Goal: Transaction & Acquisition: Book appointment/travel/reservation

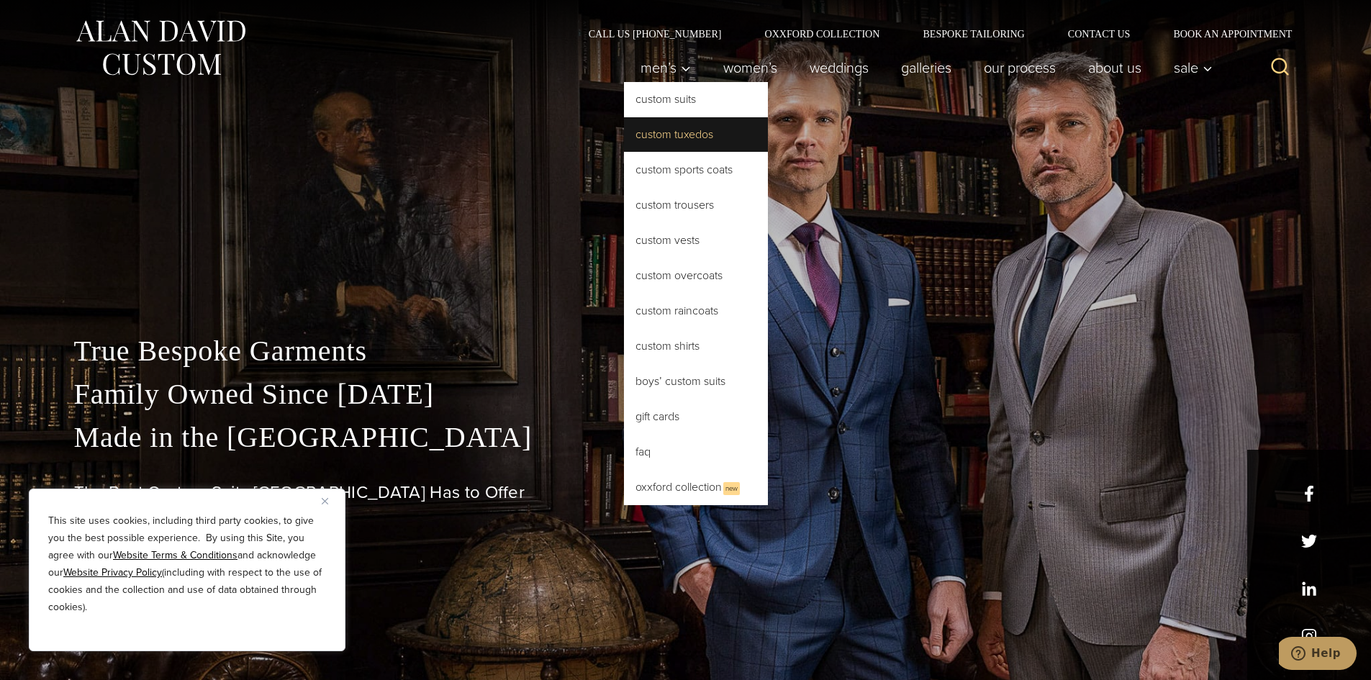
click at [671, 137] on link "Custom Tuxedos" at bounding box center [696, 134] width 144 height 35
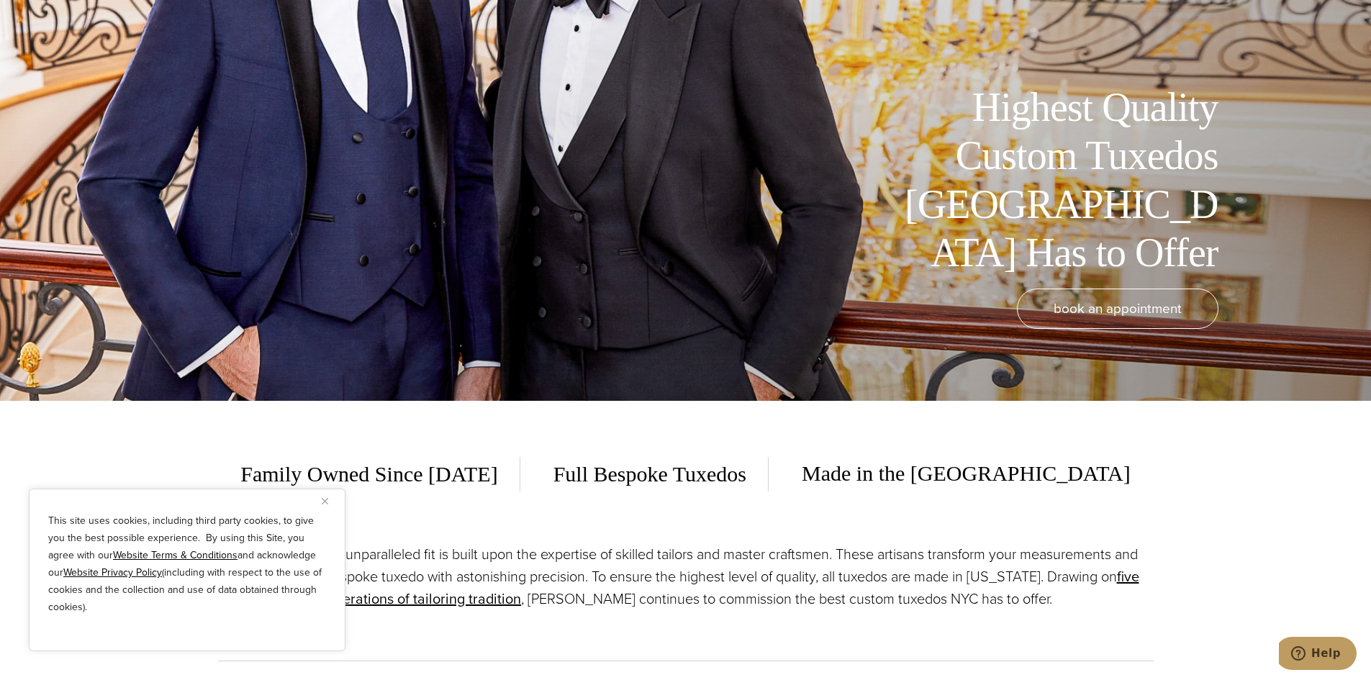
scroll to position [24, 0]
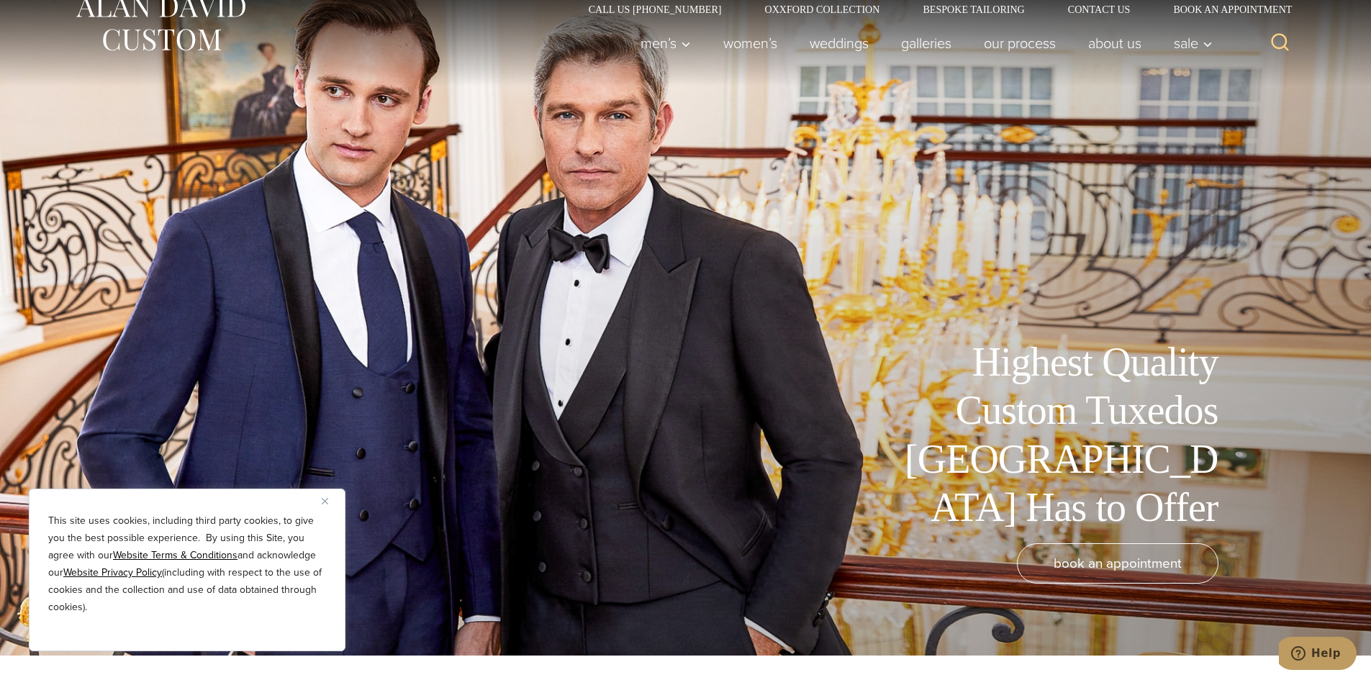
click at [327, 498] on img "Close" at bounding box center [325, 501] width 6 height 6
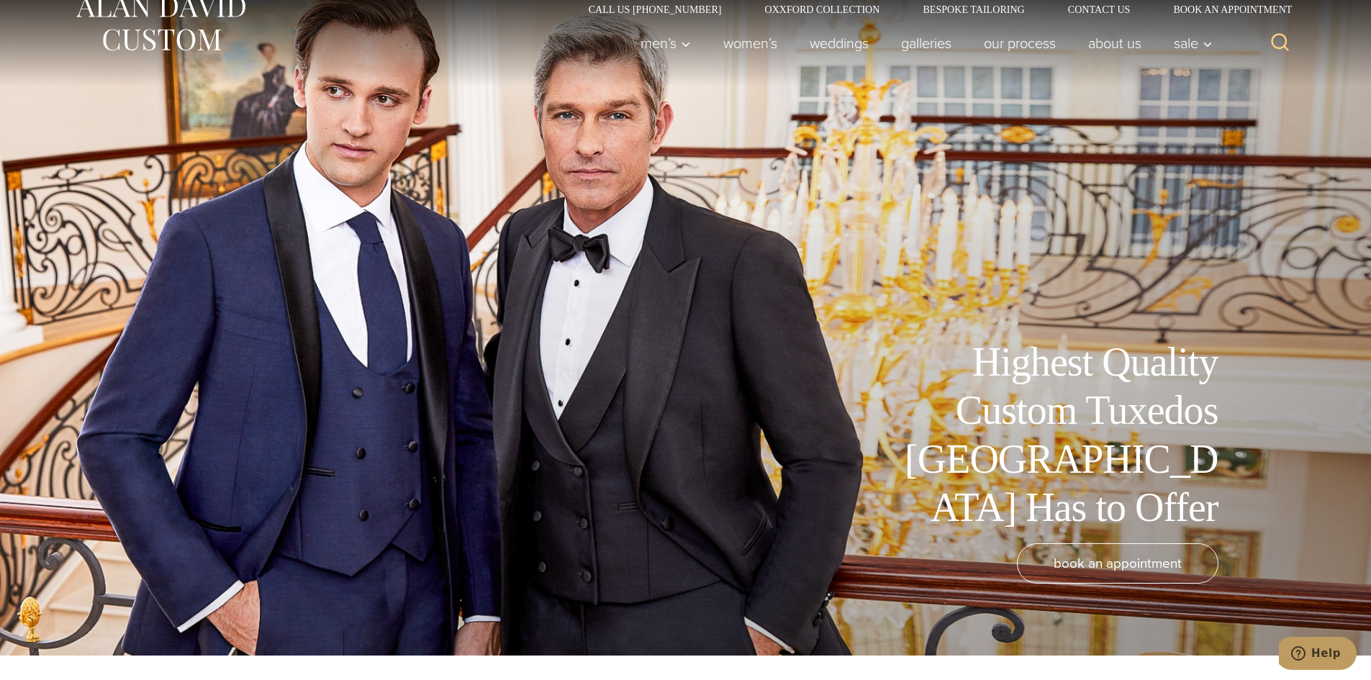
scroll to position [0, 0]
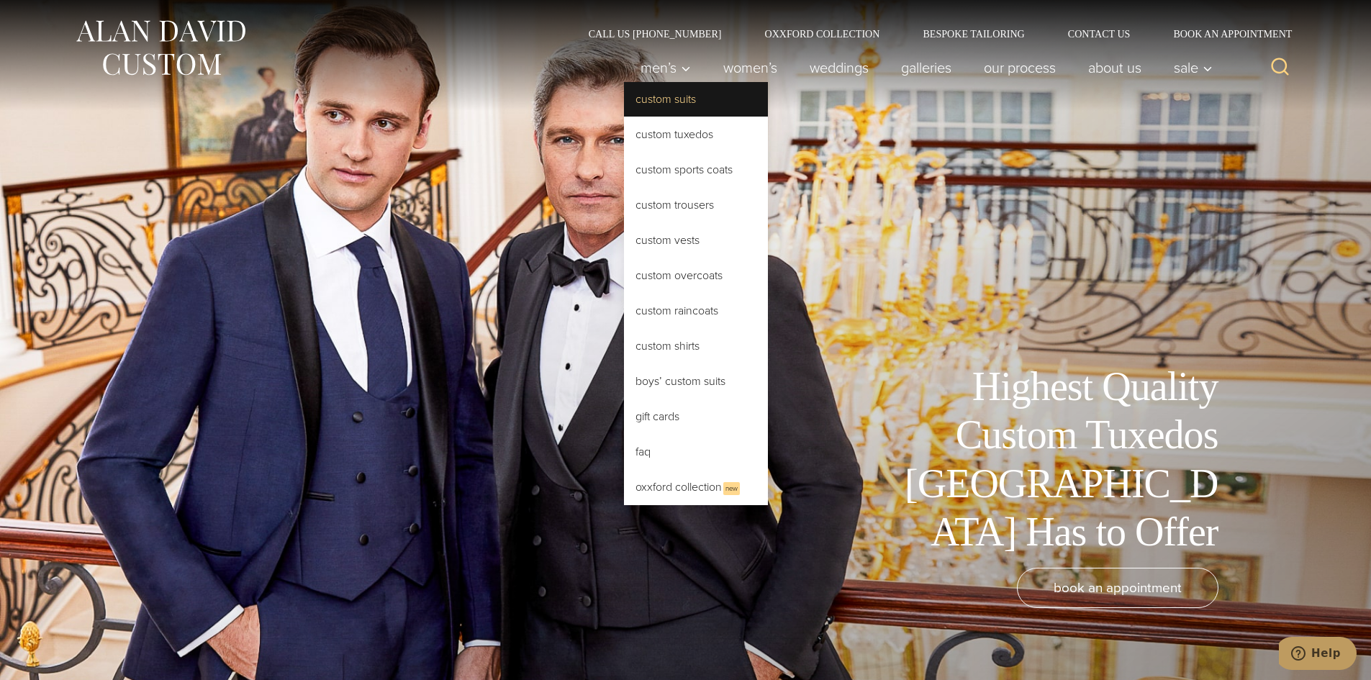
click at [679, 105] on link "Custom Suits" at bounding box center [696, 99] width 144 height 35
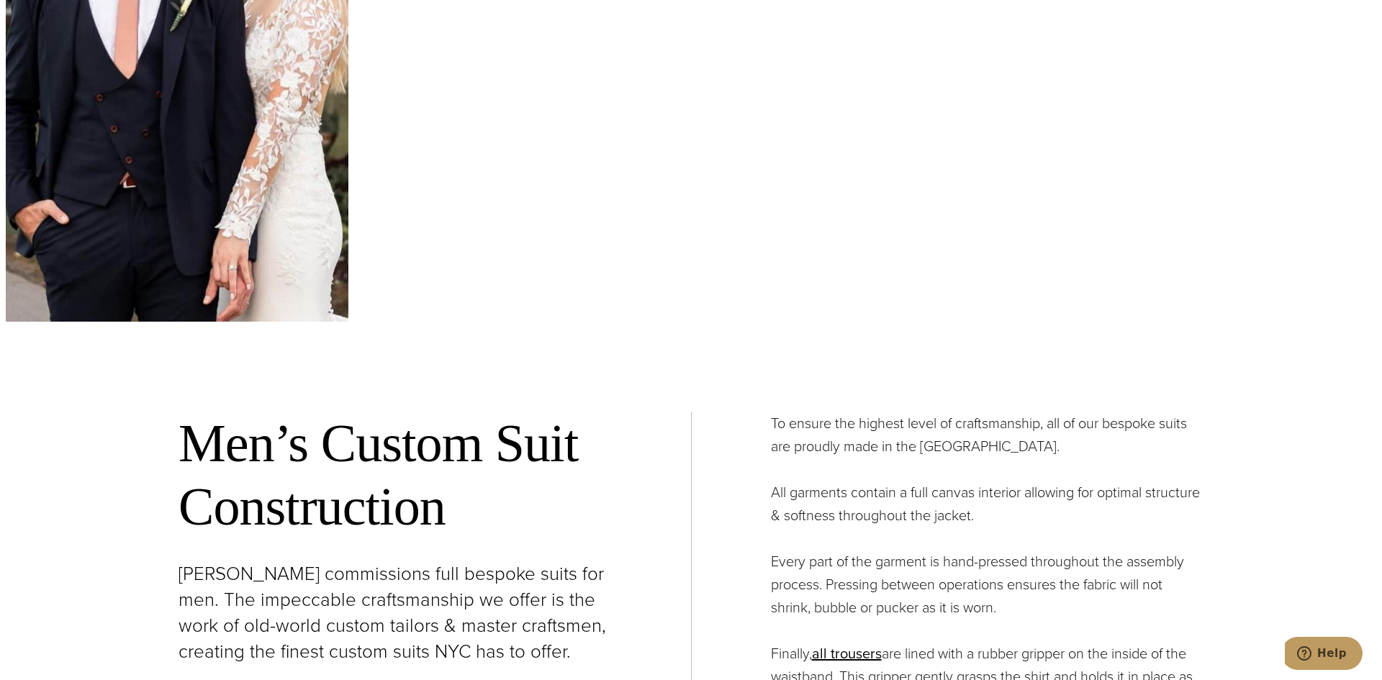
scroll to position [5614, 0]
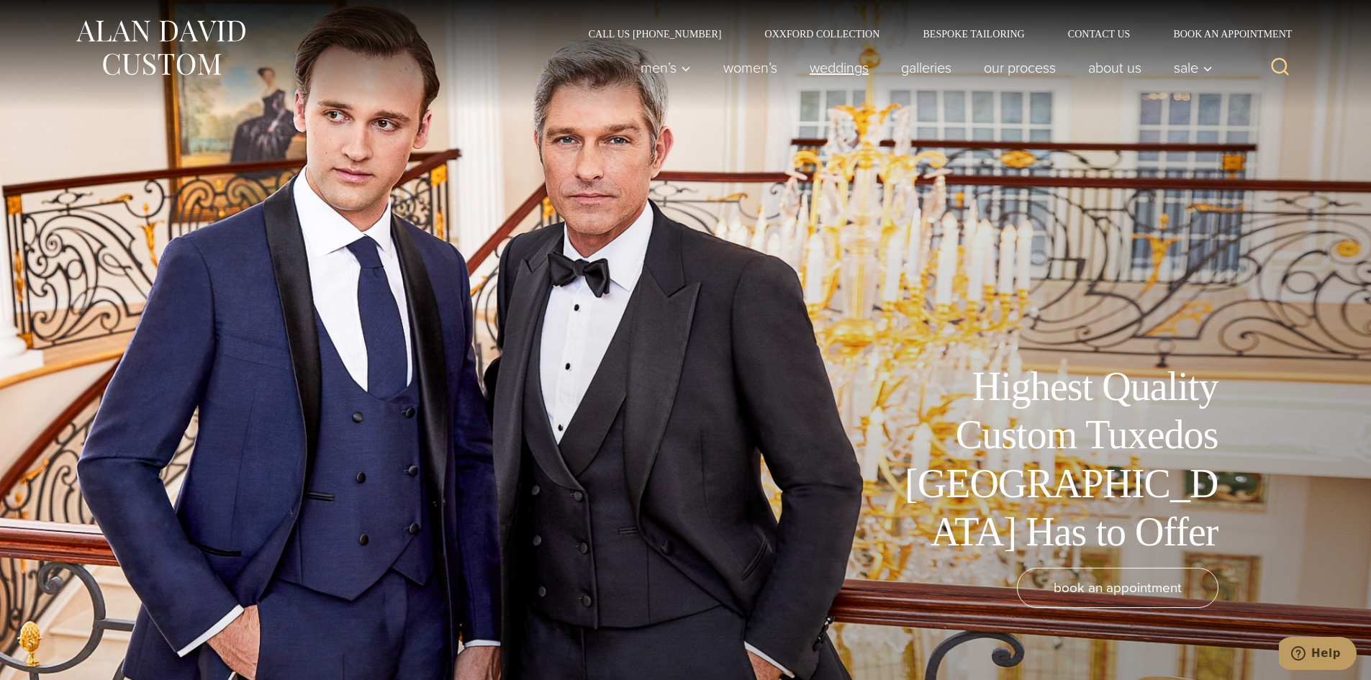
click at [845, 71] on link "weddings" at bounding box center [838, 67] width 91 height 29
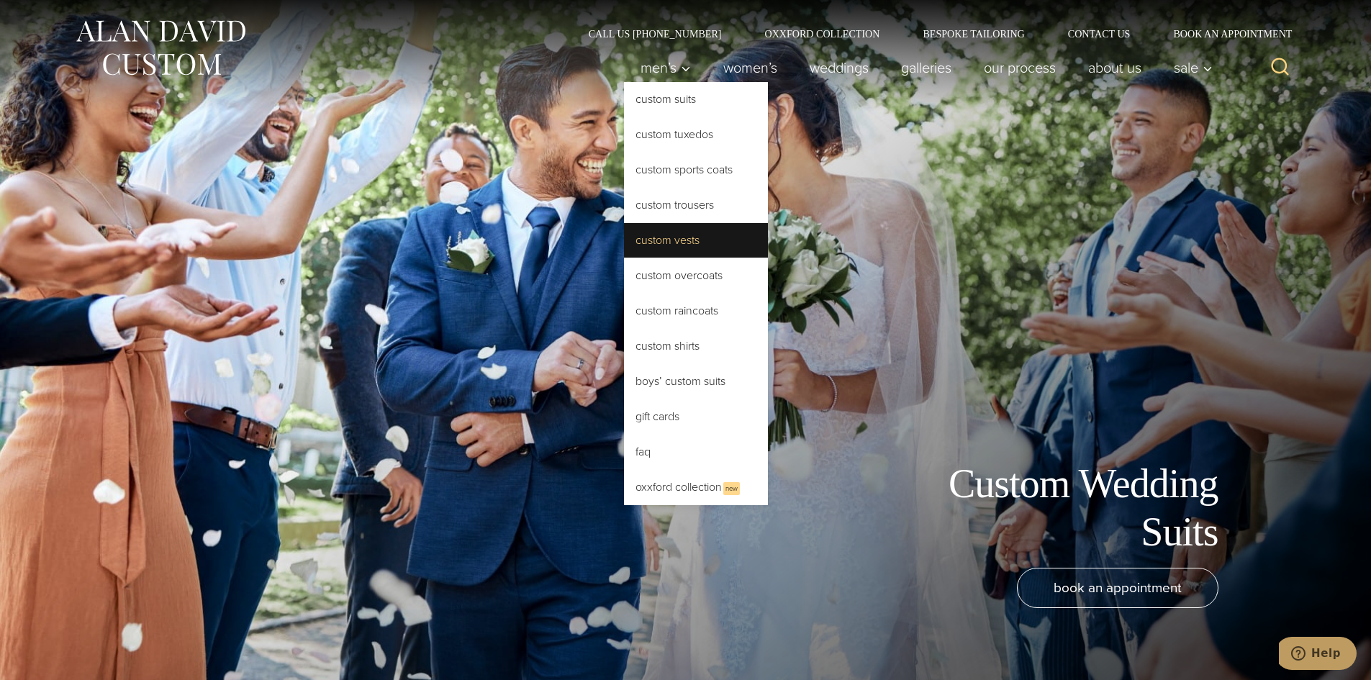
click at [680, 243] on link "Custom Vests" at bounding box center [696, 240] width 144 height 35
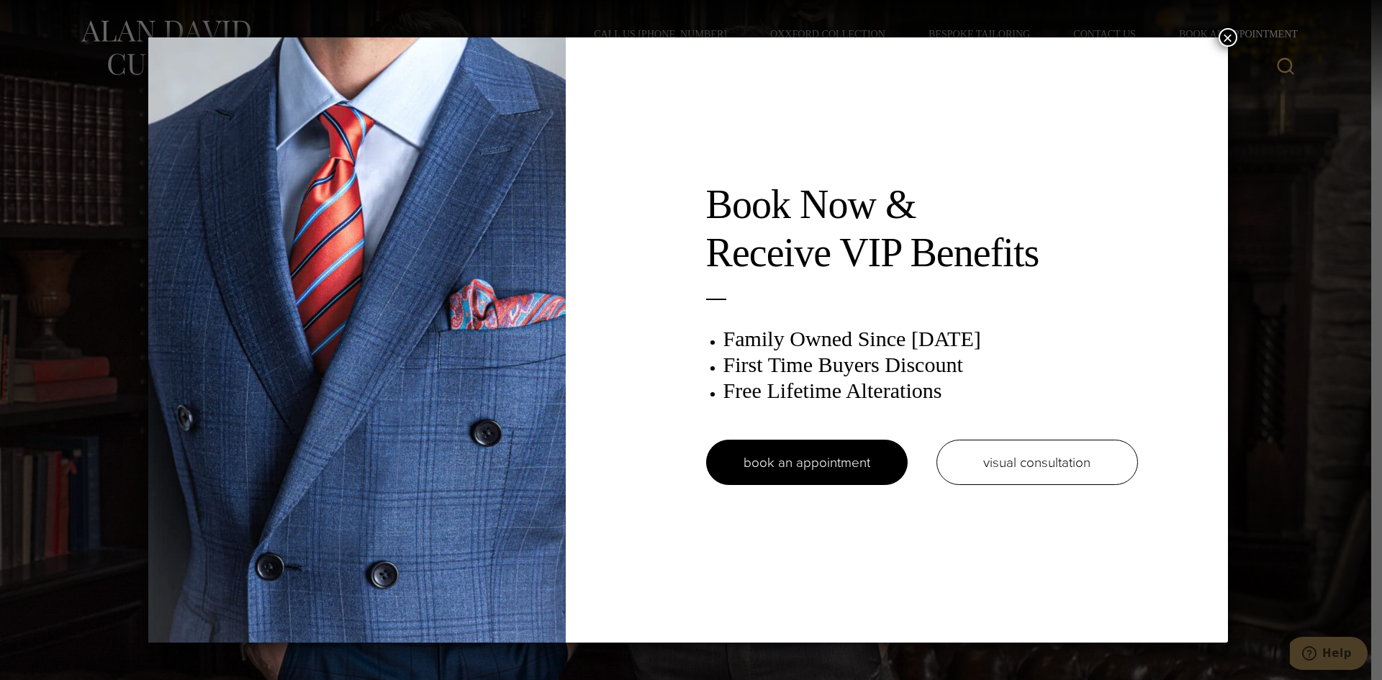
click at [1234, 38] on button "×" at bounding box center [1227, 37] width 19 height 19
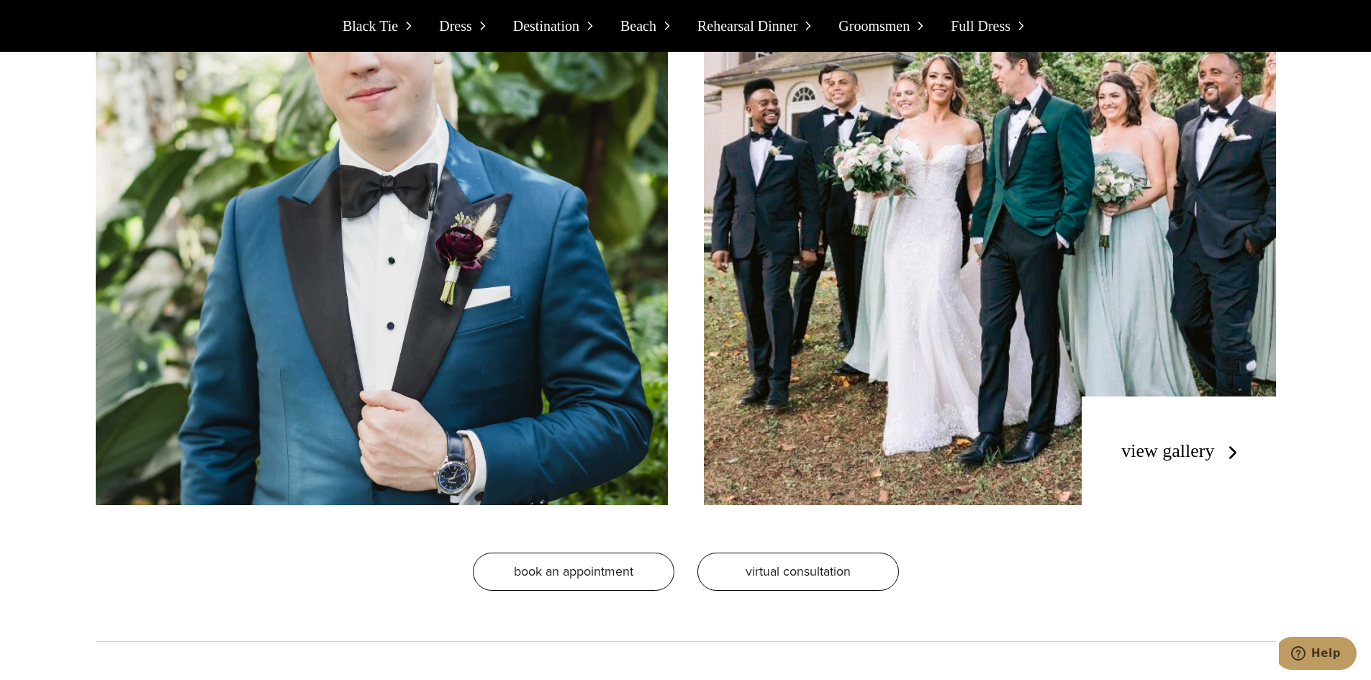
scroll to position [2951, 0]
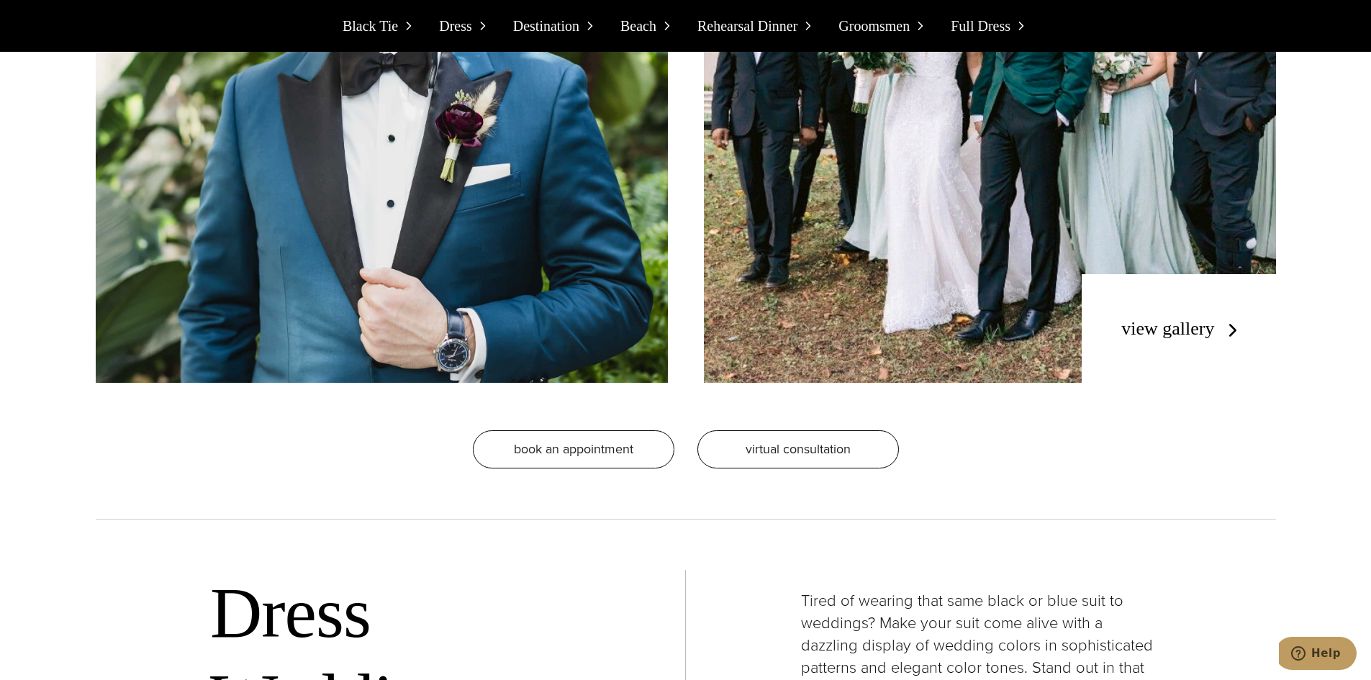
click at [385, 28] on span "Black Tie" at bounding box center [370, 25] width 55 height 23
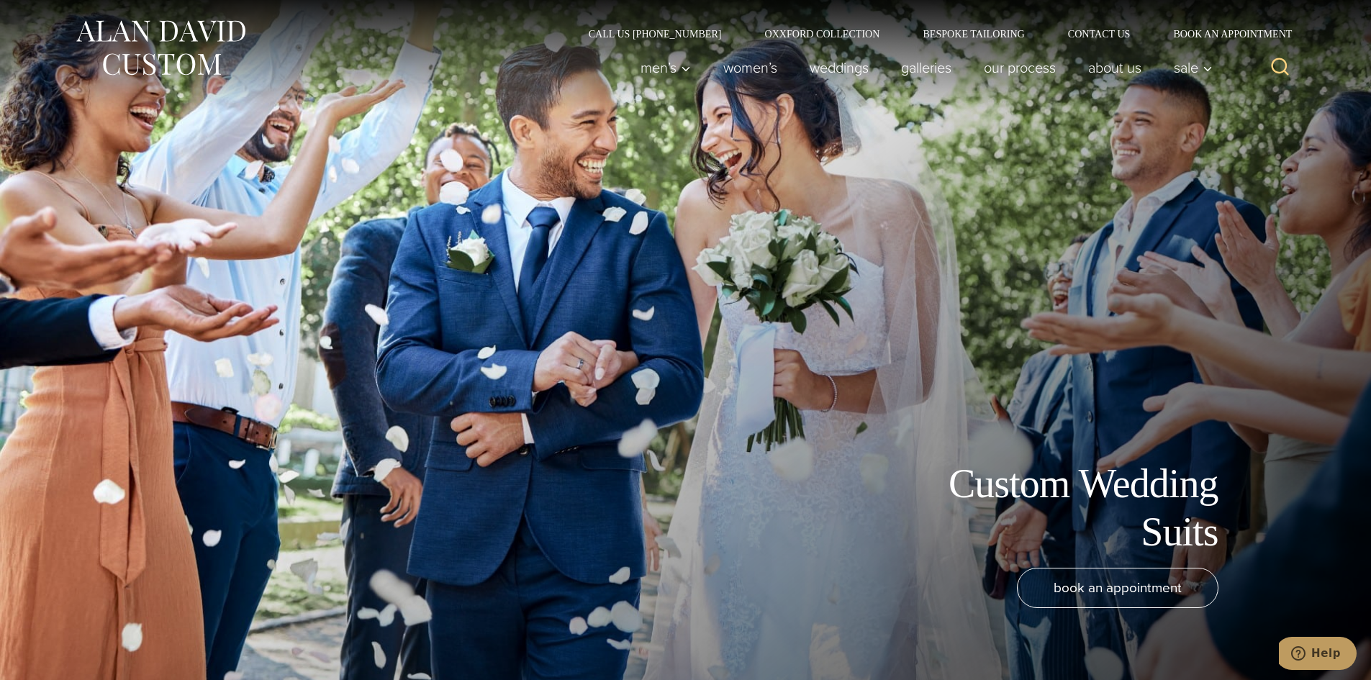
click at [202, 35] on img at bounding box center [160, 48] width 173 height 64
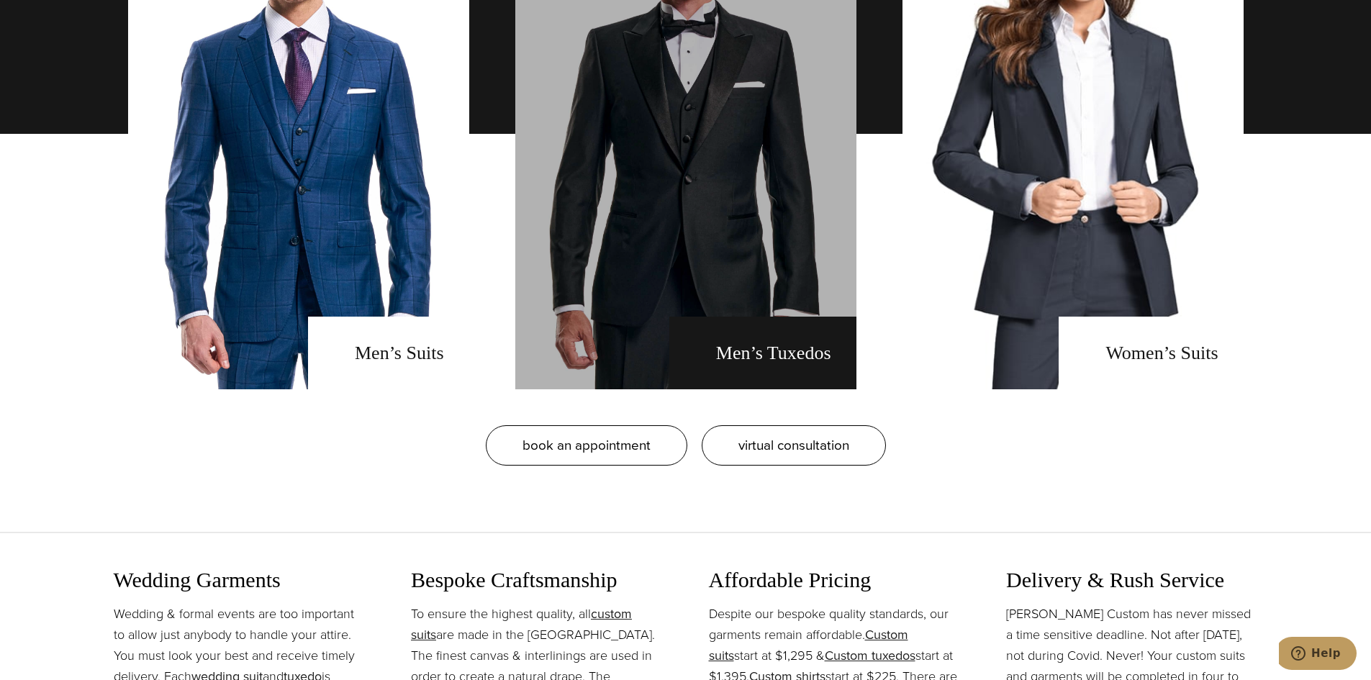
scroll to position [1295, 0]
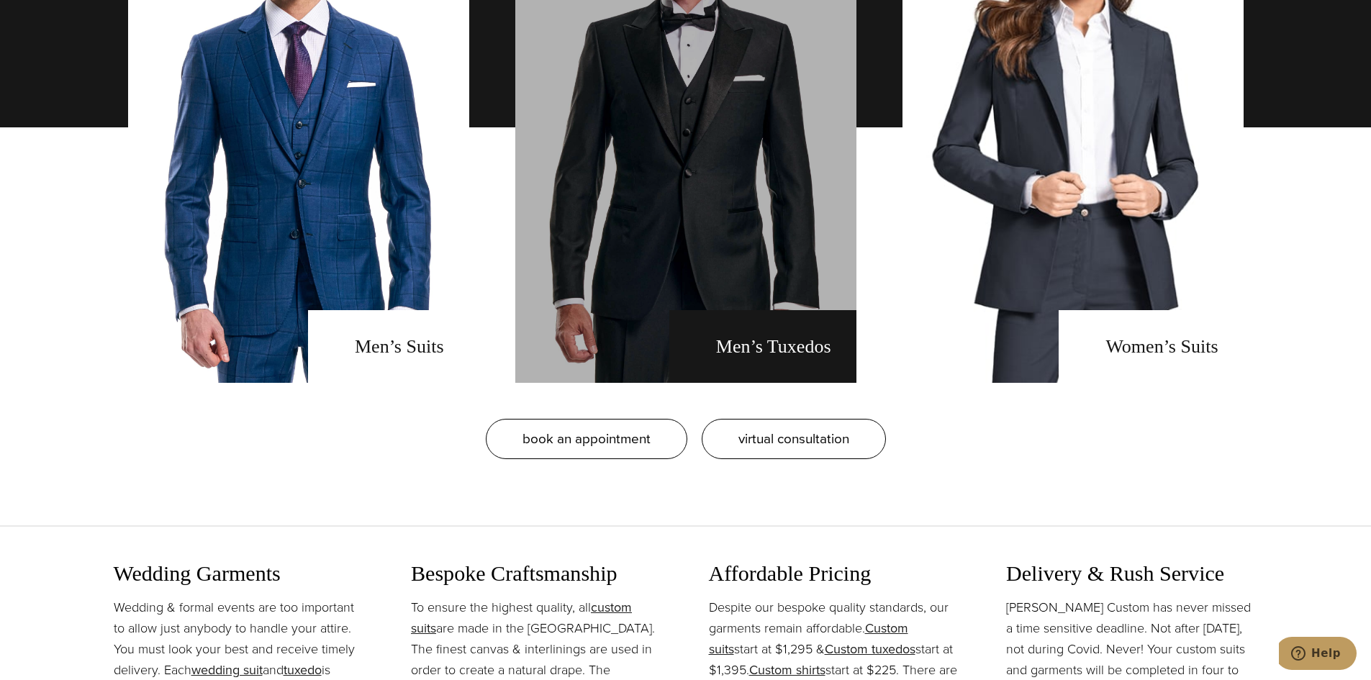
click at [778, 345] on link "men's tuxedos" at bounding box center [685, 127] width 341 height 511
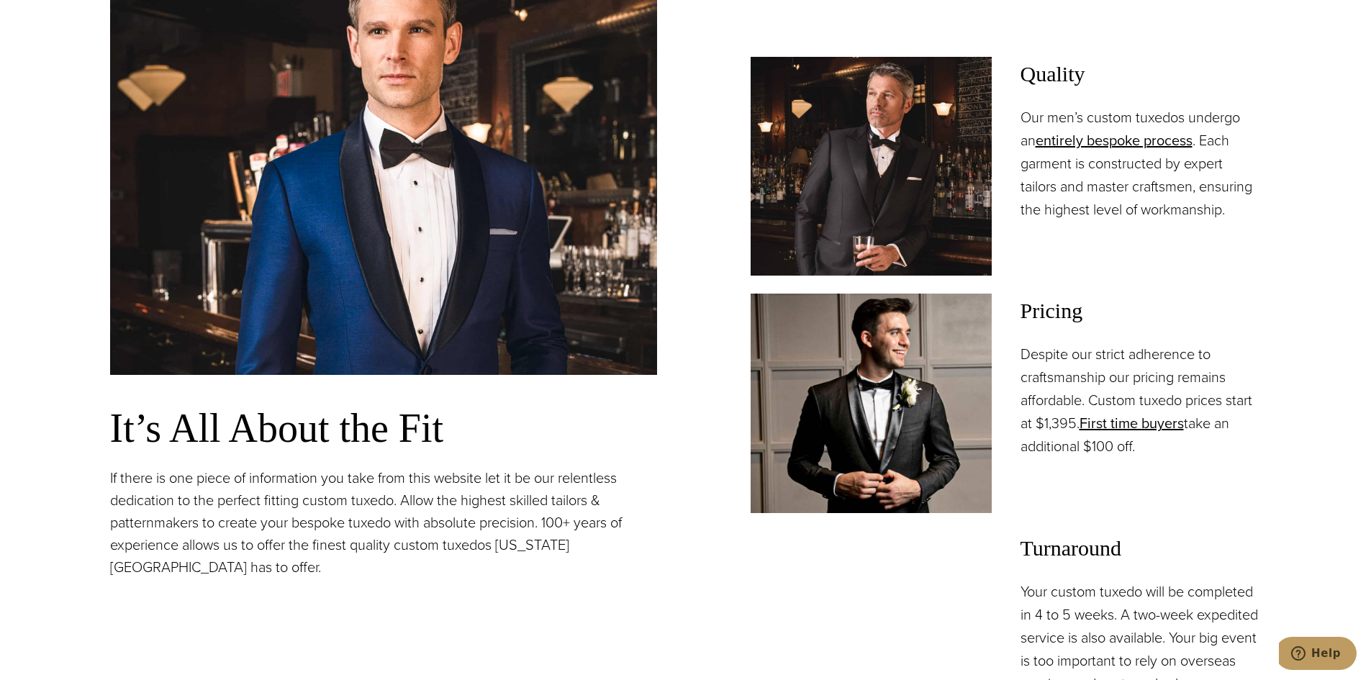
scroll to position [1152, 0]
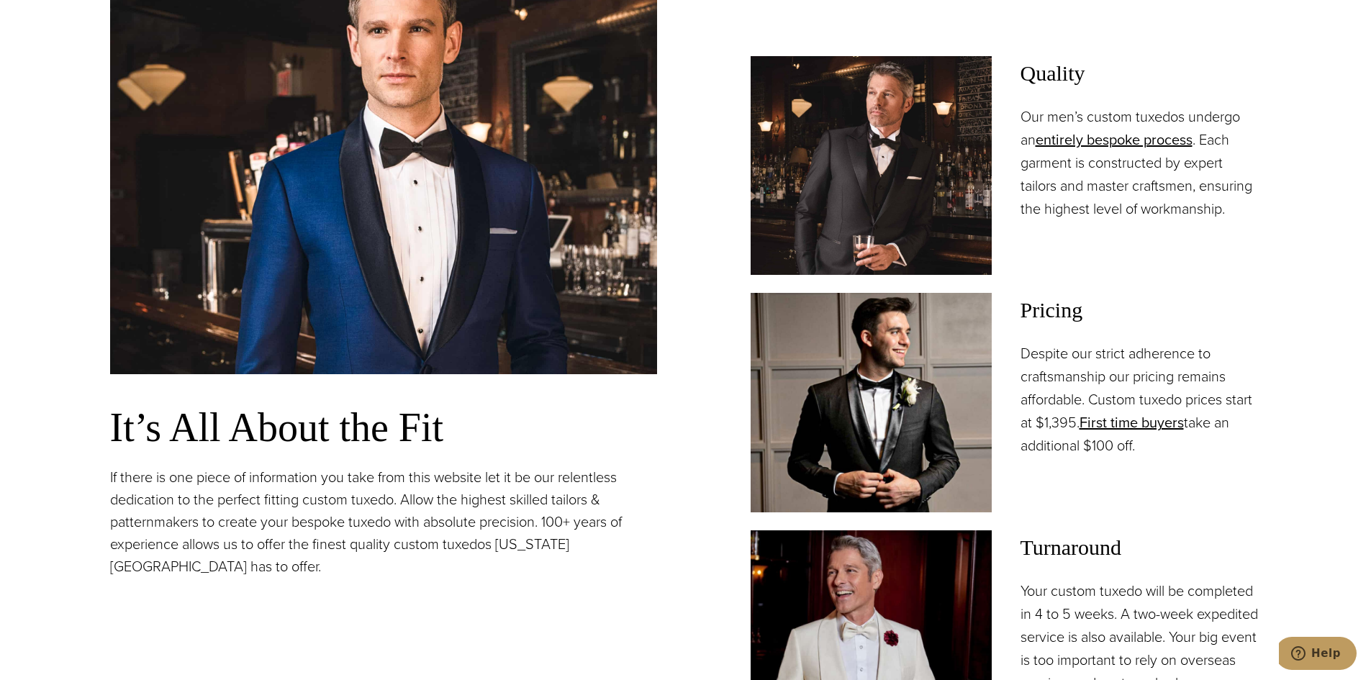
click at [503, 264] on img at bounding box center [383, 155] width 547 height 437
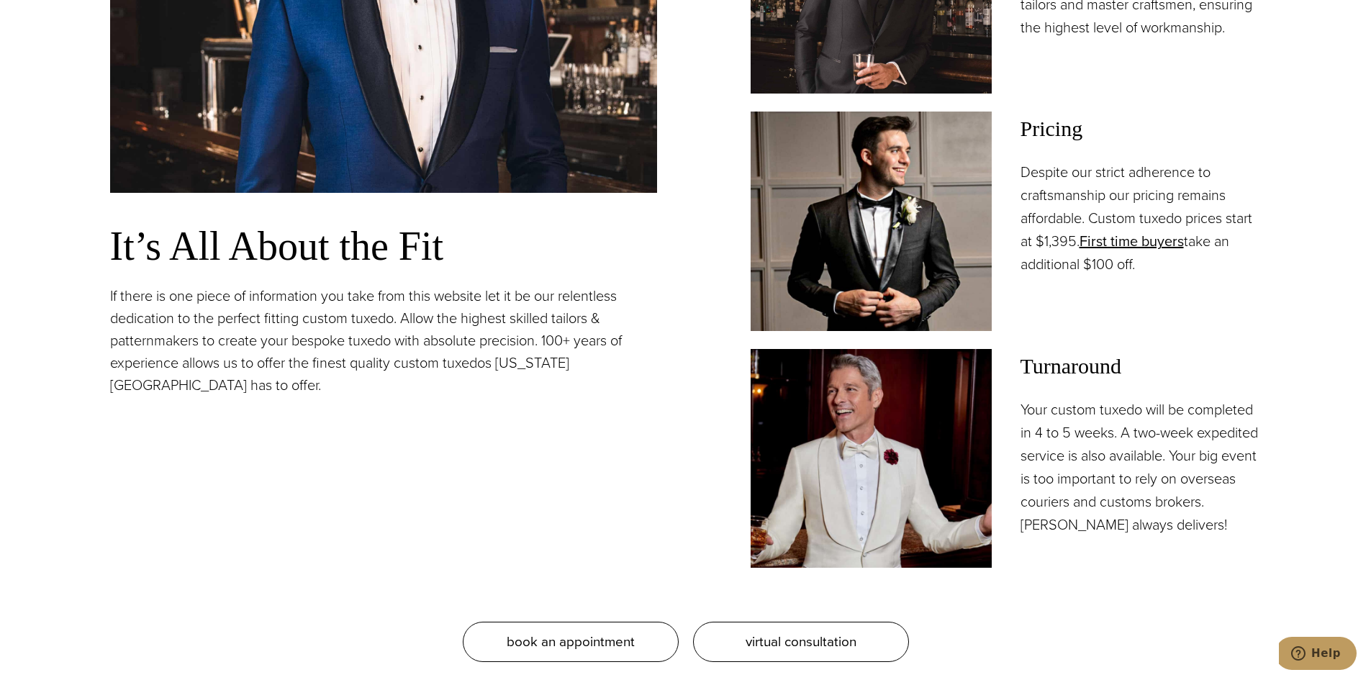
scroll to position [1511, 0]
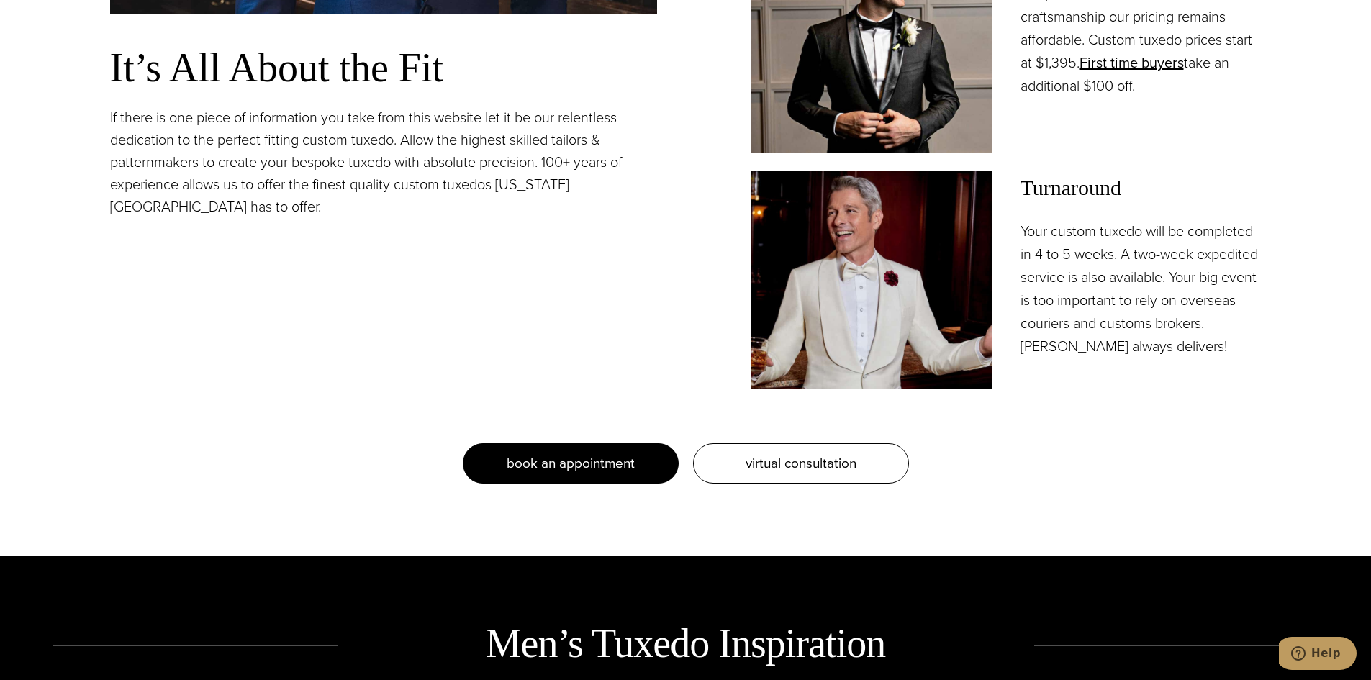
click at [610, 465] on span "book an appointment" at bounding box center [571, 463] width 128 height 21
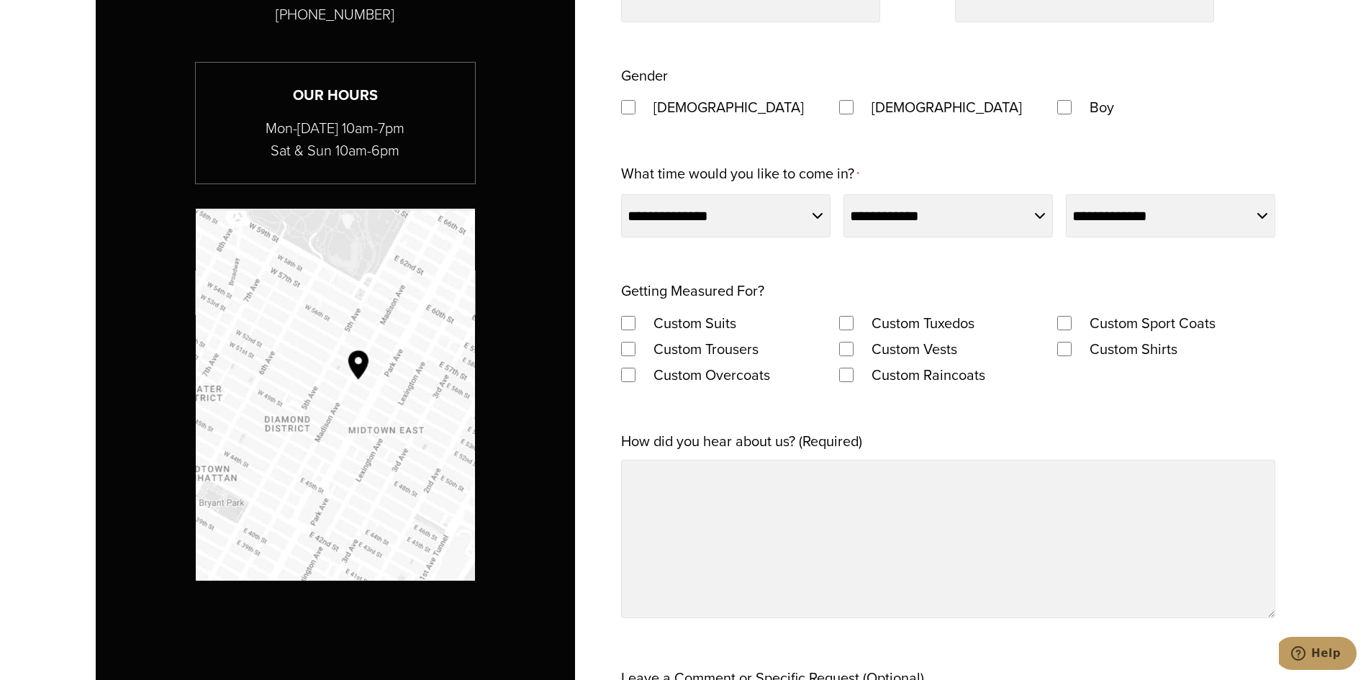
scroll to position [1080, 0]
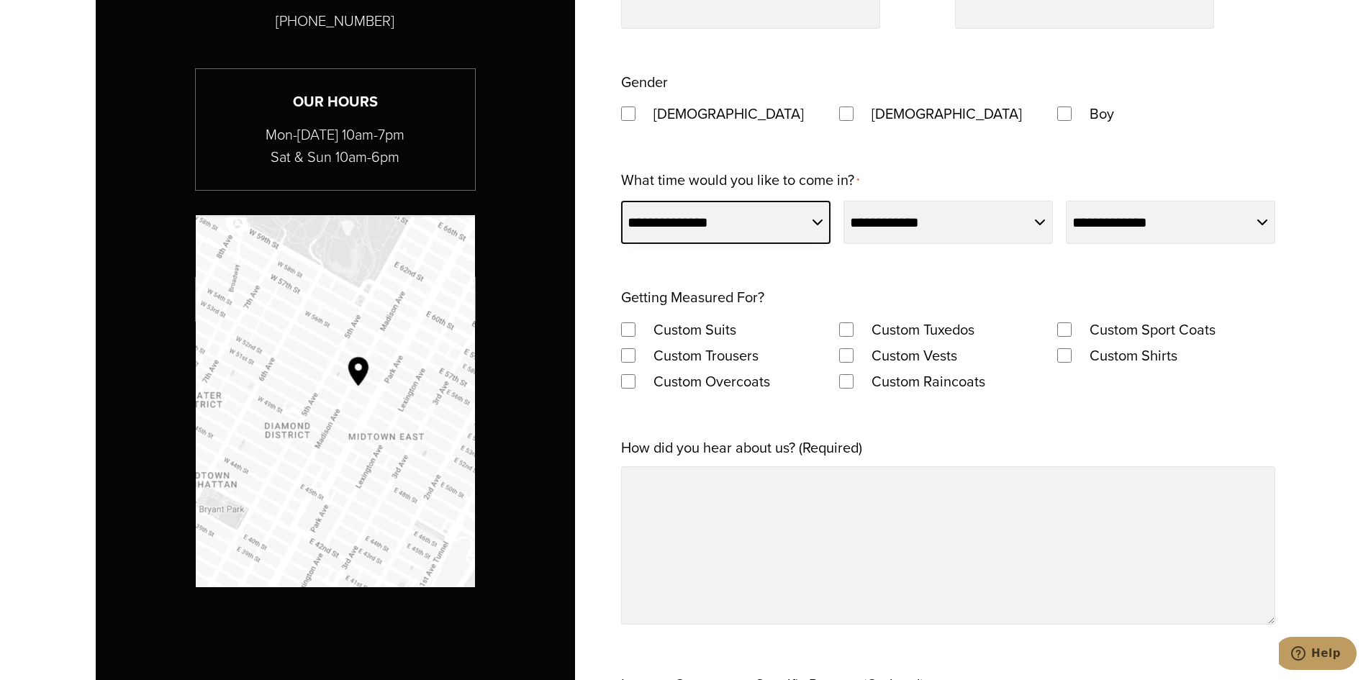
click at [822, 222] on select "**********" at bounding box center [725, 222] width 209 height 43
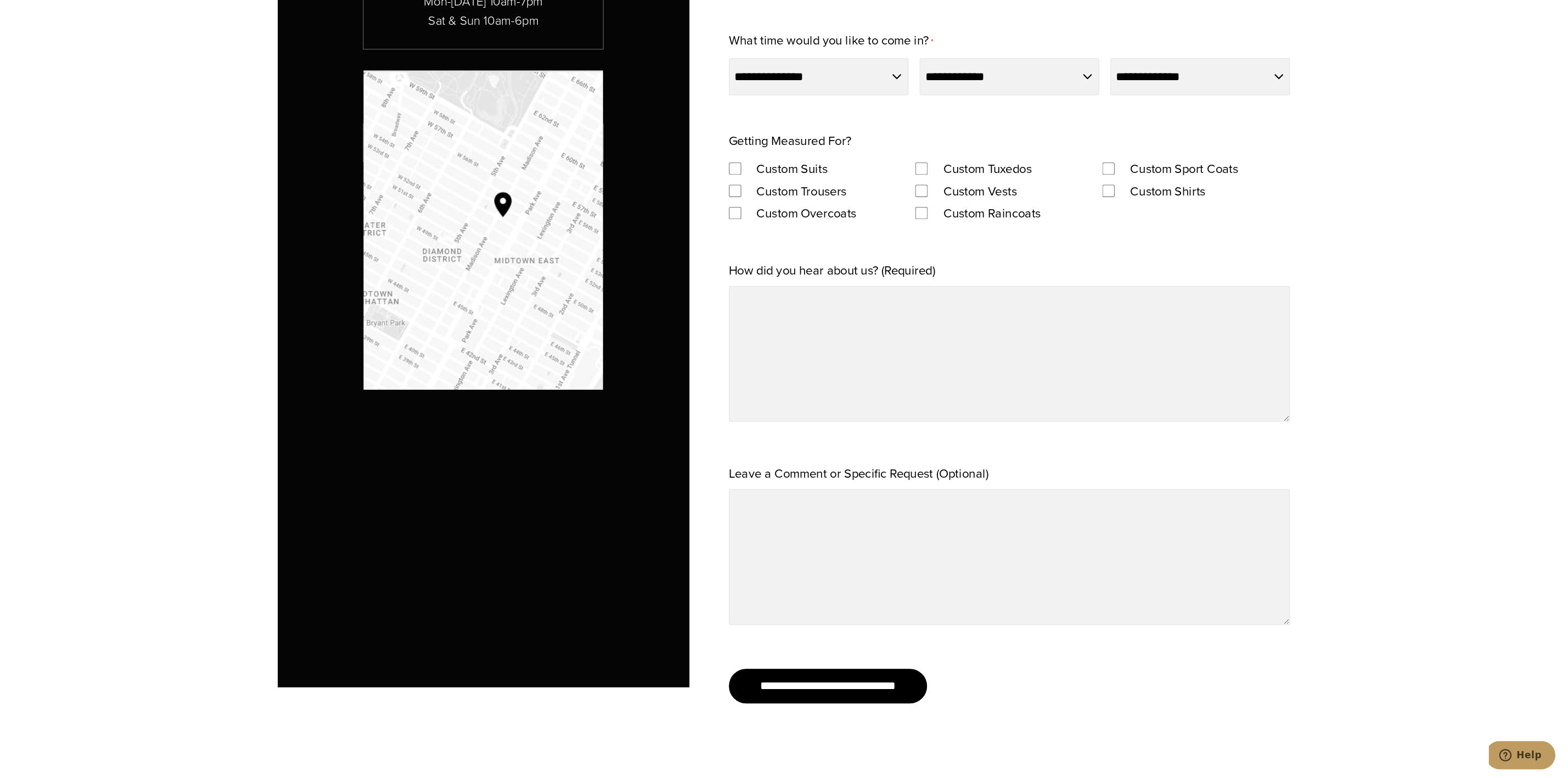
scroll to position [1098, 0]
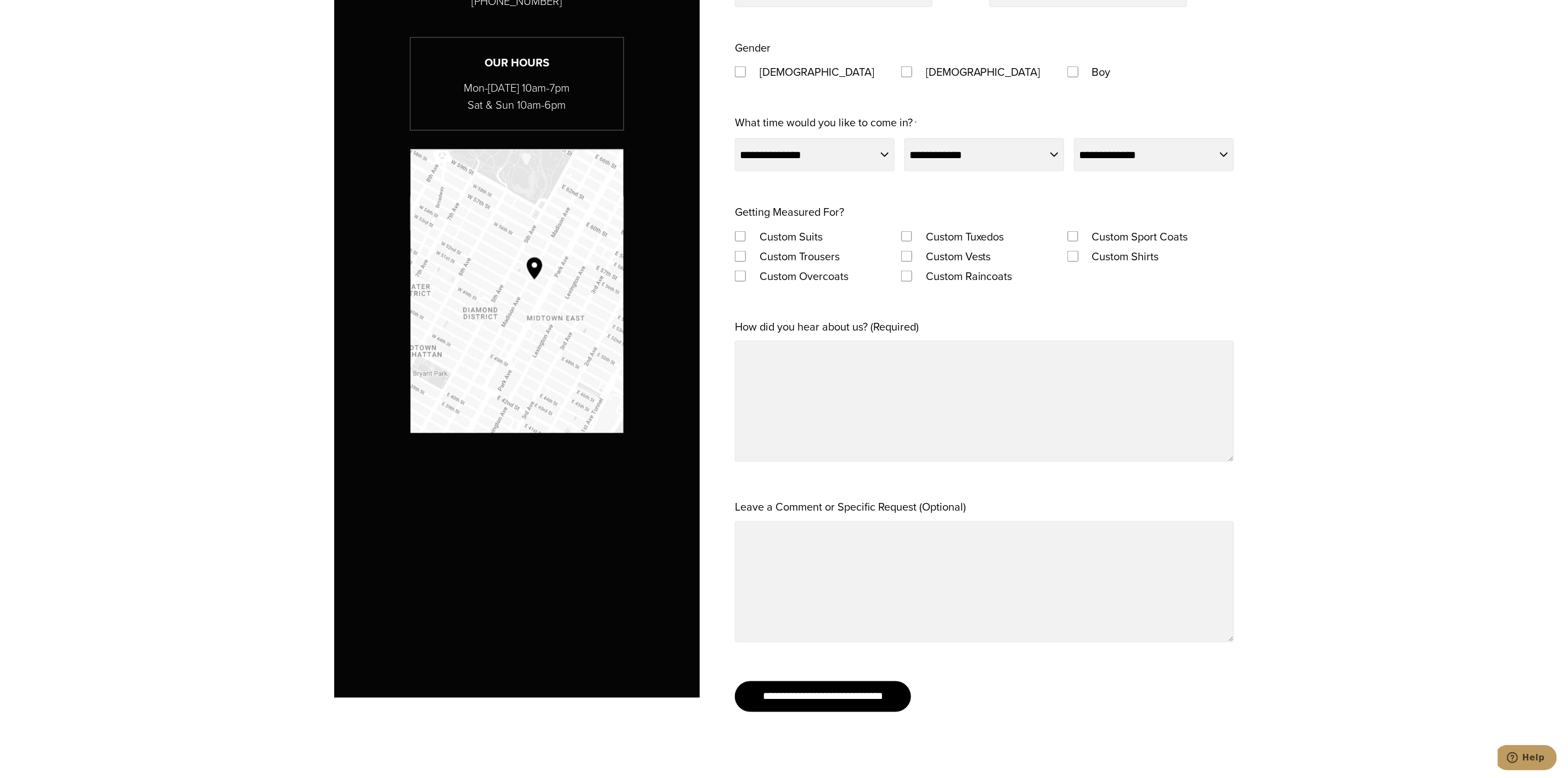
click at [1045, 452] on section "**********" at bounding box center [784, 217] width 1568 height 1072
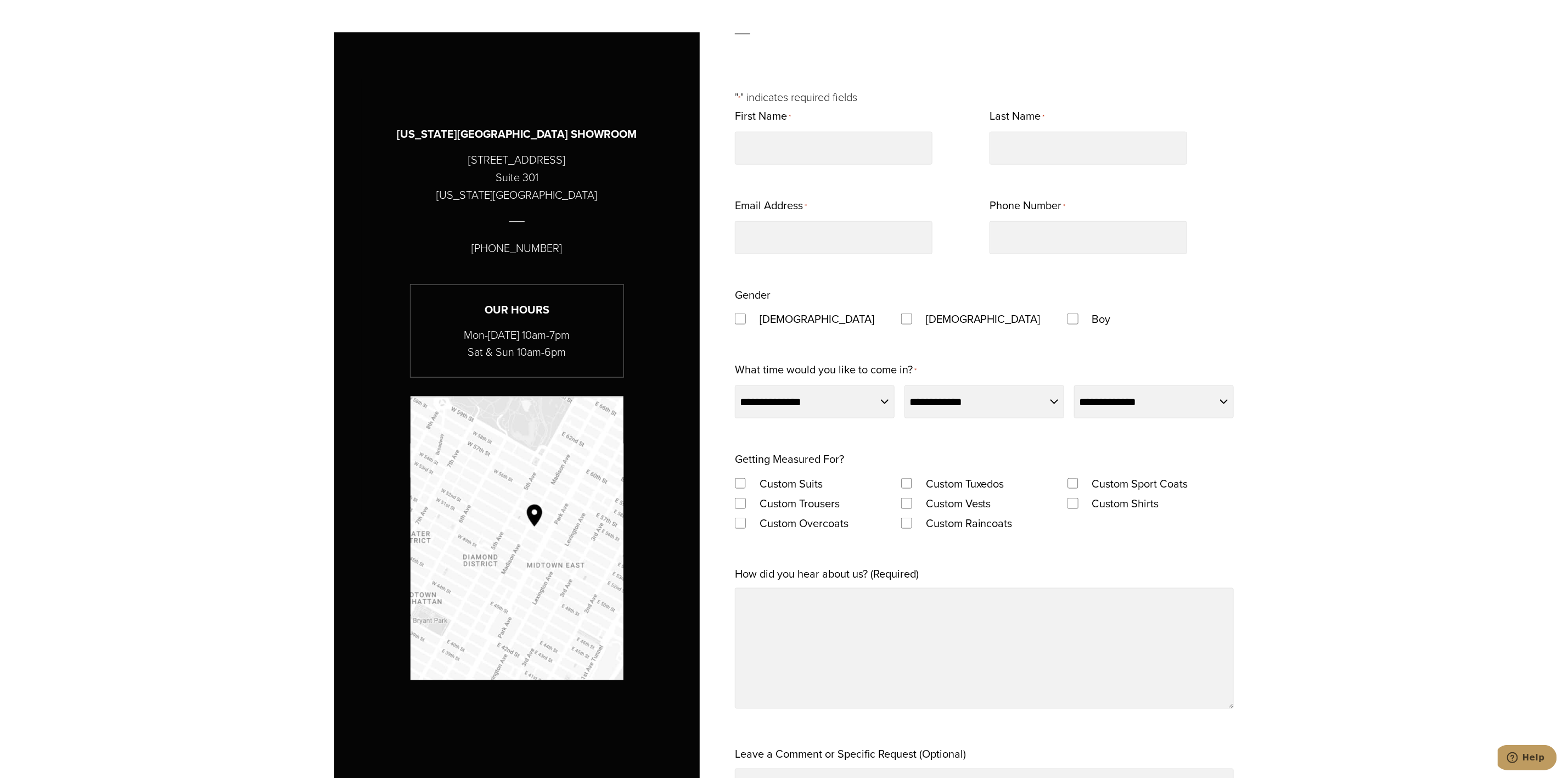
scroll to position [768, 0]
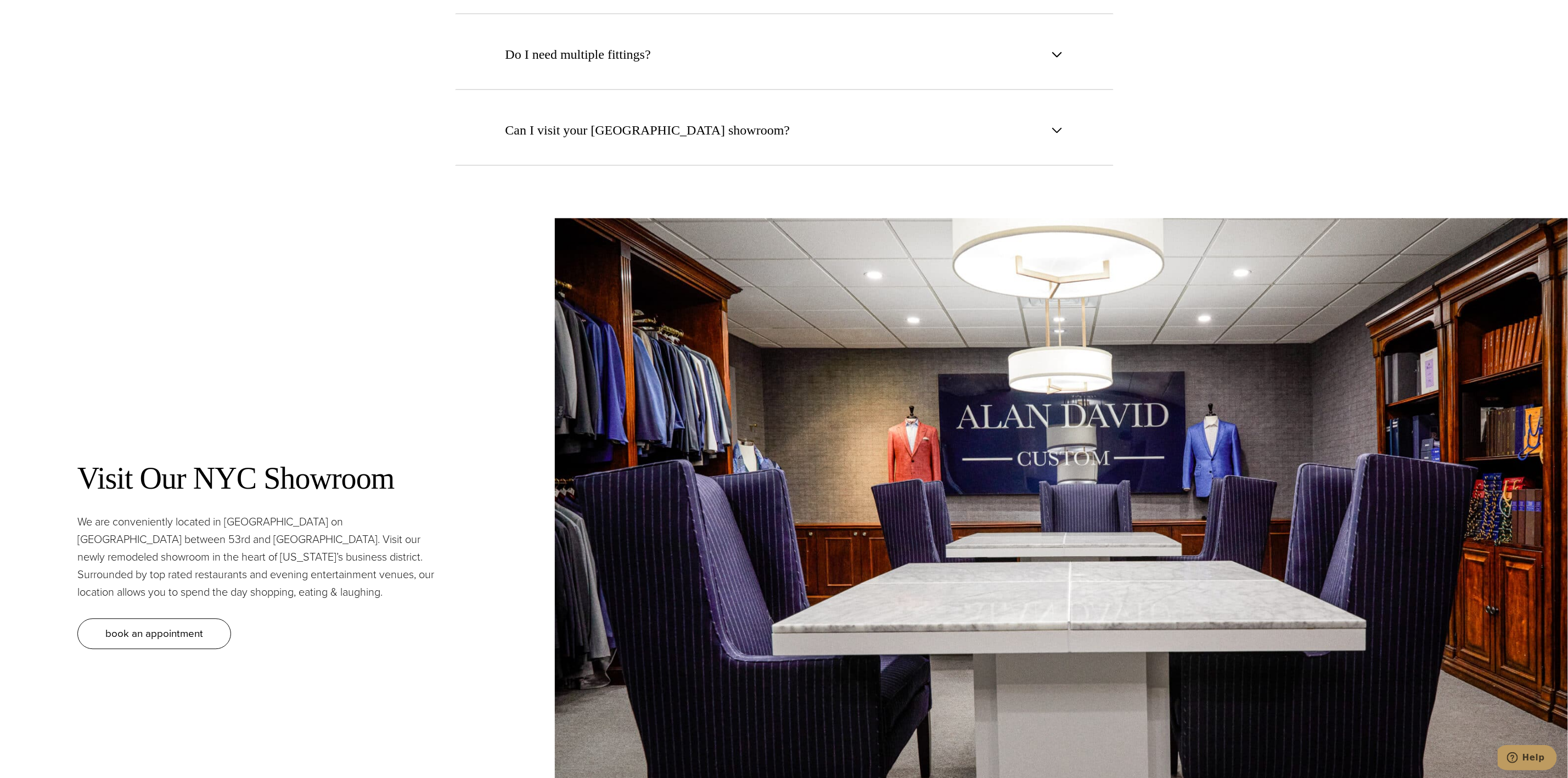
scroll to position [4625, 0]
